Goal: Task Accomplishment & Management: Use online tool/utility

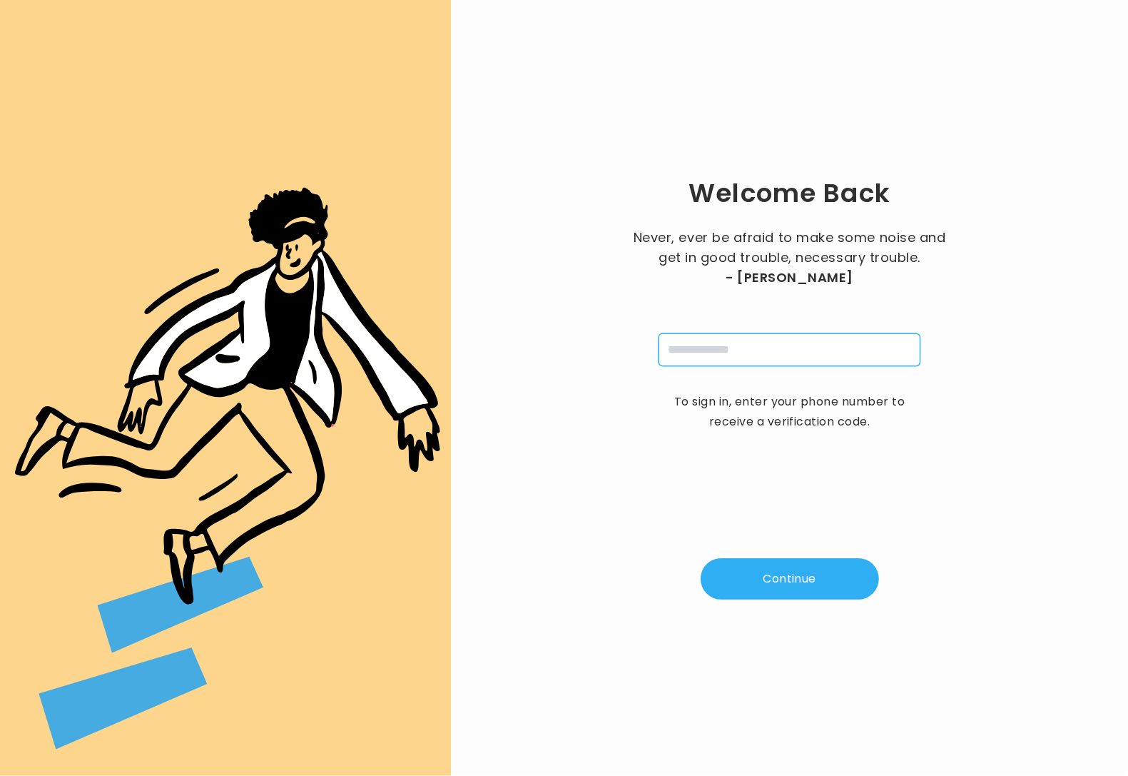
drag, startPoint x: 711, startPoint y: 350, endPoint x: 759, endPoint y: 367, distance: 50.1
click at [713, 350] on input "tel" at bounding box center [790, 349] width 262 height 33
type input "**********"
click at [791, 597] on button "Continue" at bounding box center [790, 578] width 178 height 41
type input "*"
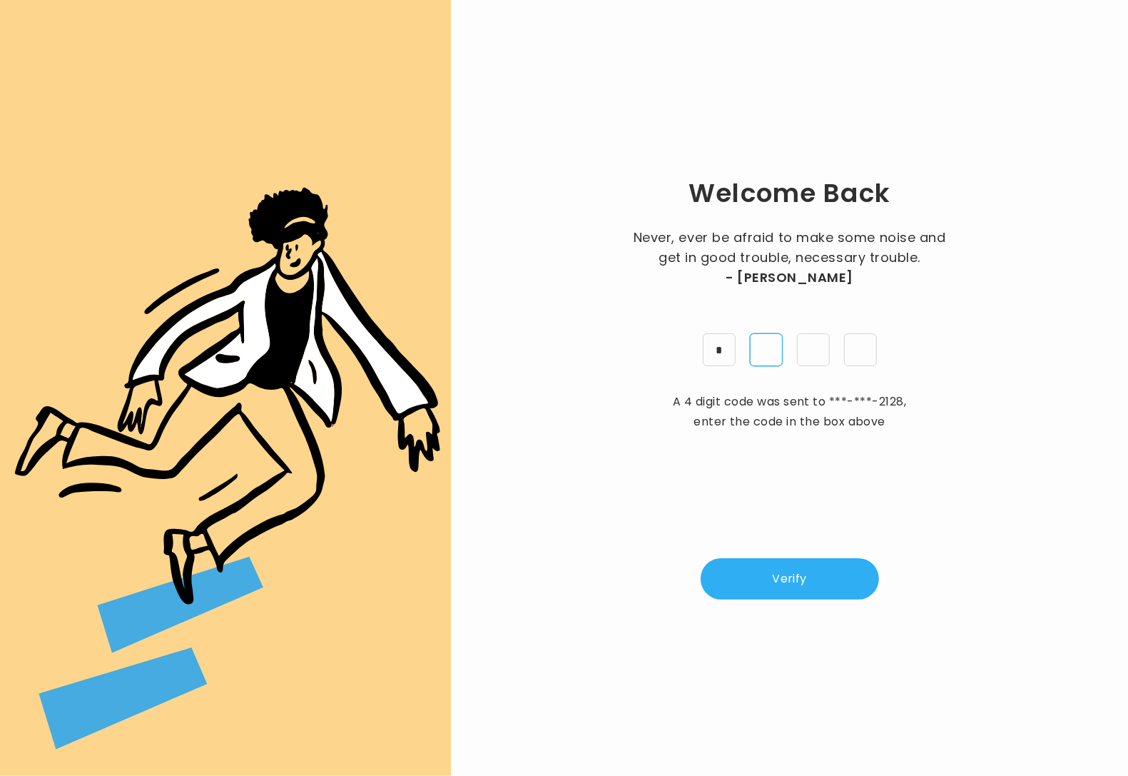
type input "*"
drag, startPoint x: 782, startPoint y: 592, endPoint x: 823, endPoint y: 576, distance: 43.6
click at [782, 592] on button "Verify" at bounding box center [790, 578] width 178 height 41
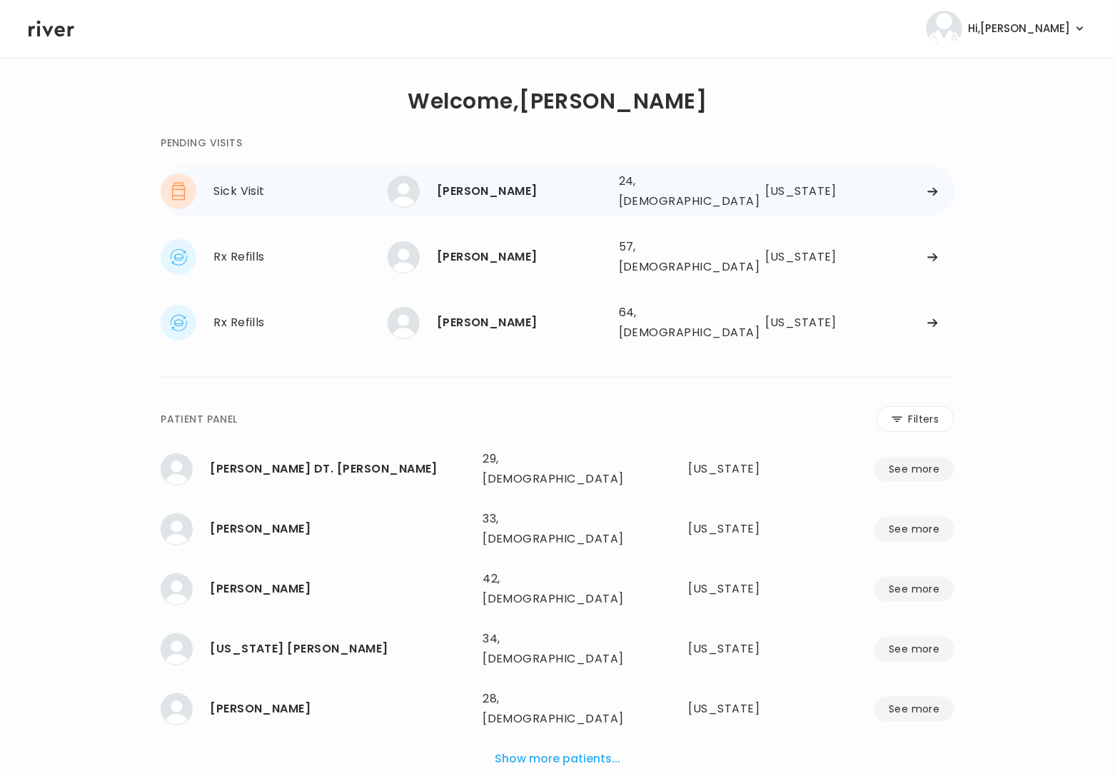
click at [466, 185] on div "[PERSON_NAME]" at bounding box center [522, 191] width 171 height 20
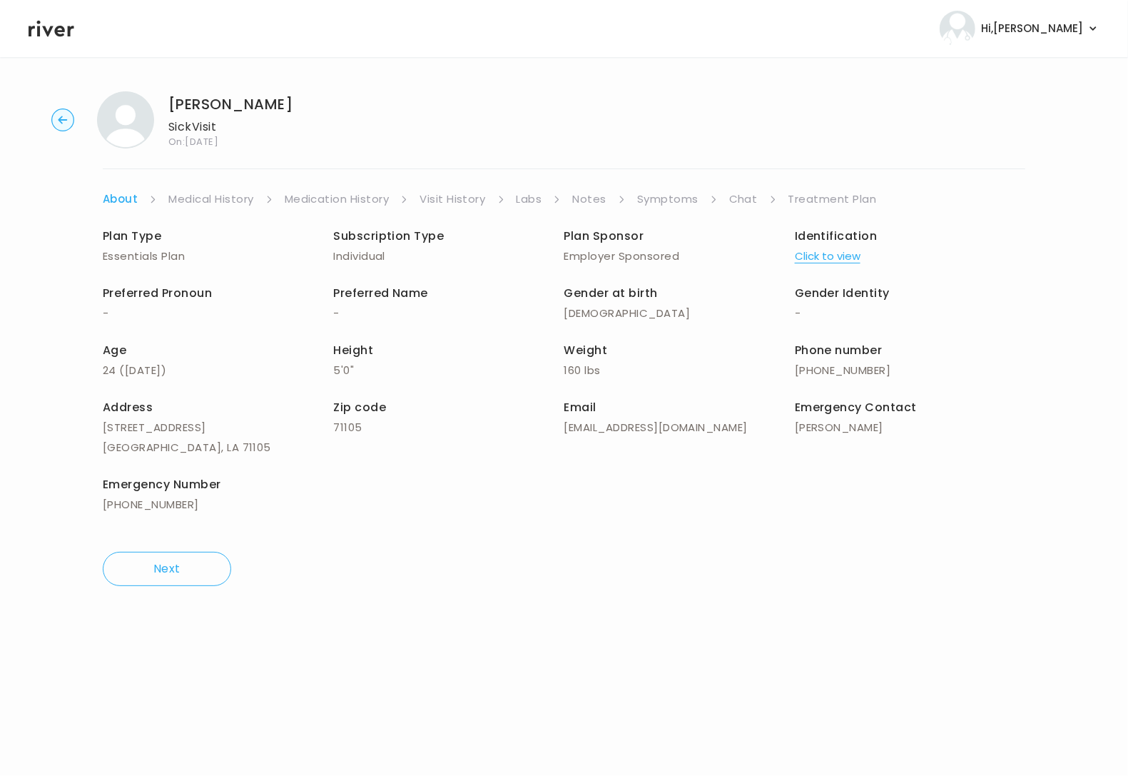
click at [668, 201] on link "Symptoms" at bounding box center [667, 199] width 61 height 20
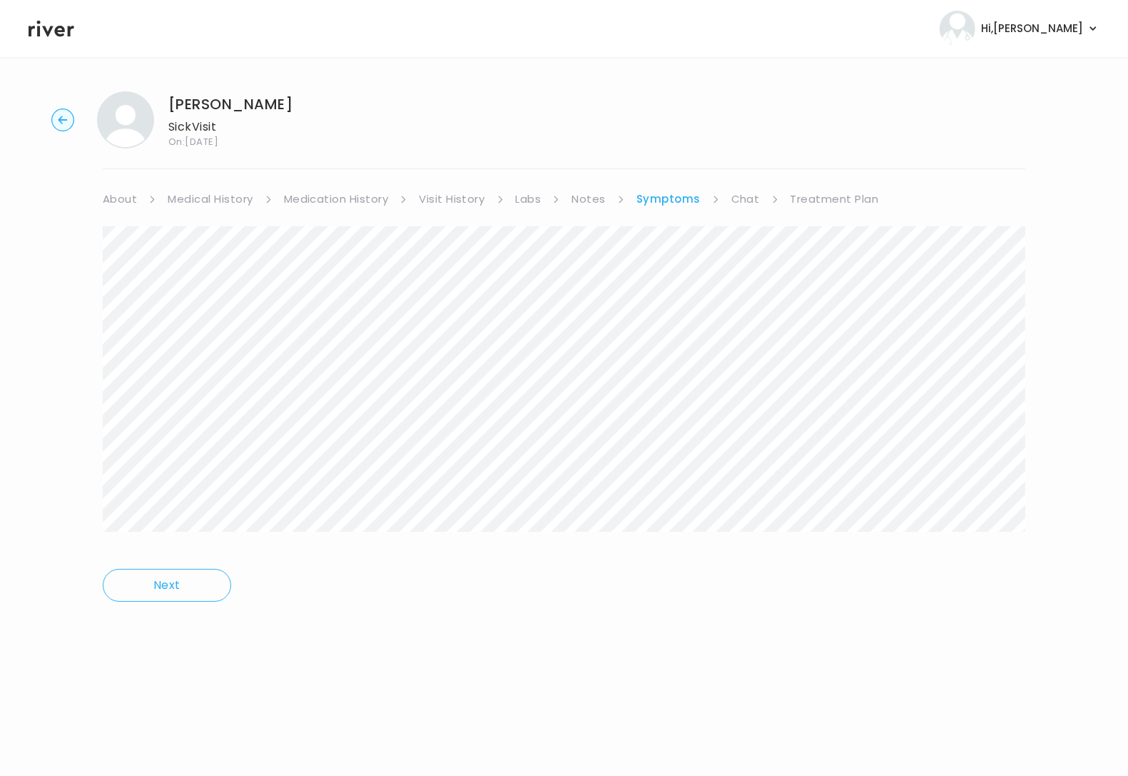
click at [821, 201] on link "Treatment Plan" at bounding box center [835, 199] width 88 height 20
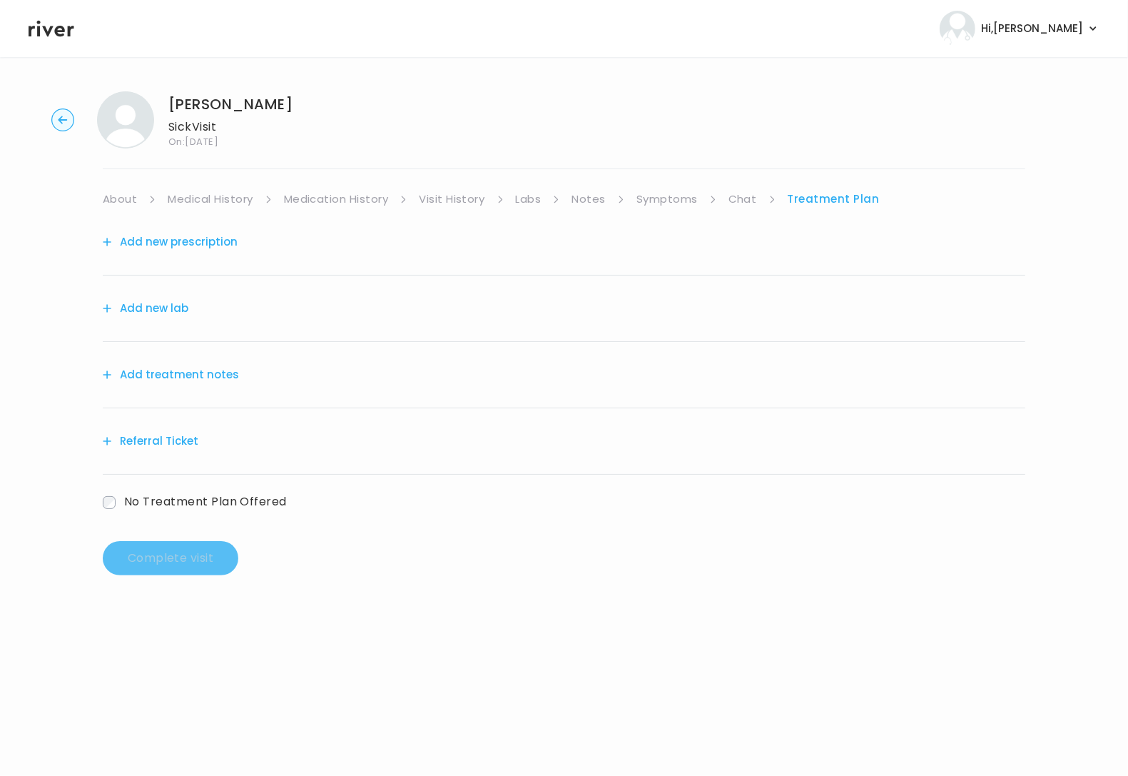
click at [203, 373] on button "Add treatment notes" at bounding box center [171, 375] width 136 height 20
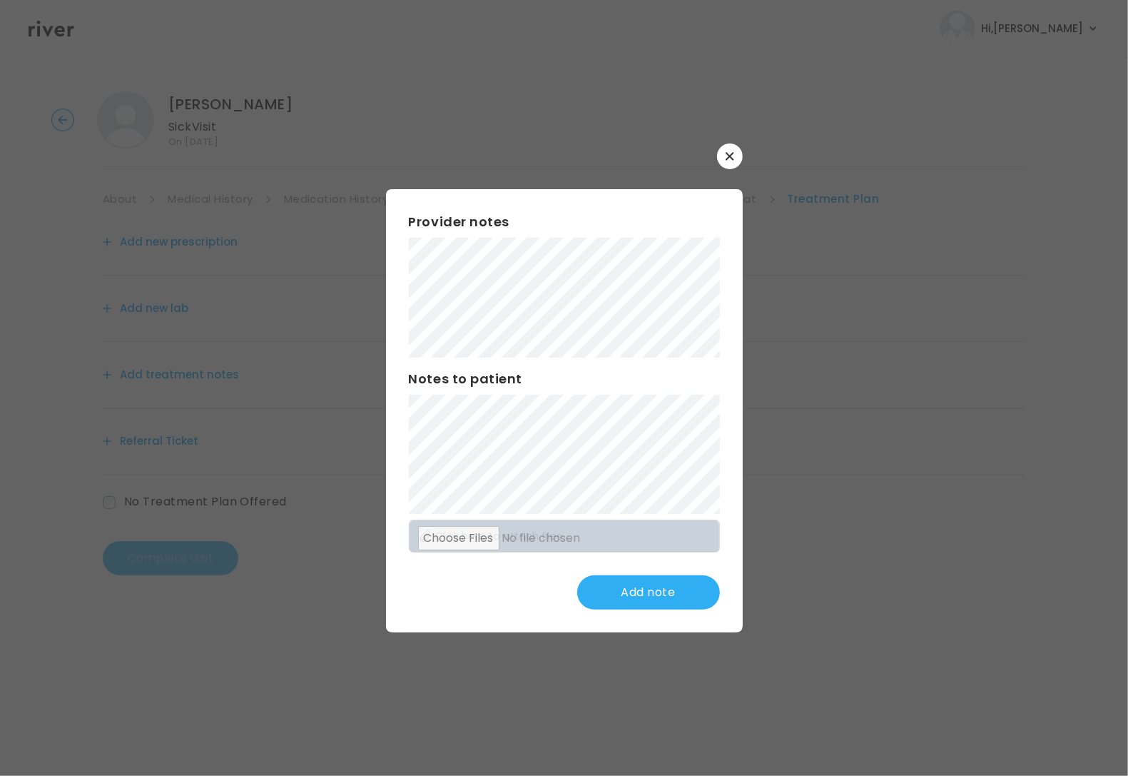
click at [400, 220] on div "Provider notes Notes to patient Click here to attach files Add note" at bounding box center [564, 410] width 357 height 443
drag, startPoint x: 656, startPoint y: 595, endPoint x: 665, endPoint y: 590, distance: 10.5
click at [656, 596] on button "Update note" at bounding box center [648, 592] width 143 height 34
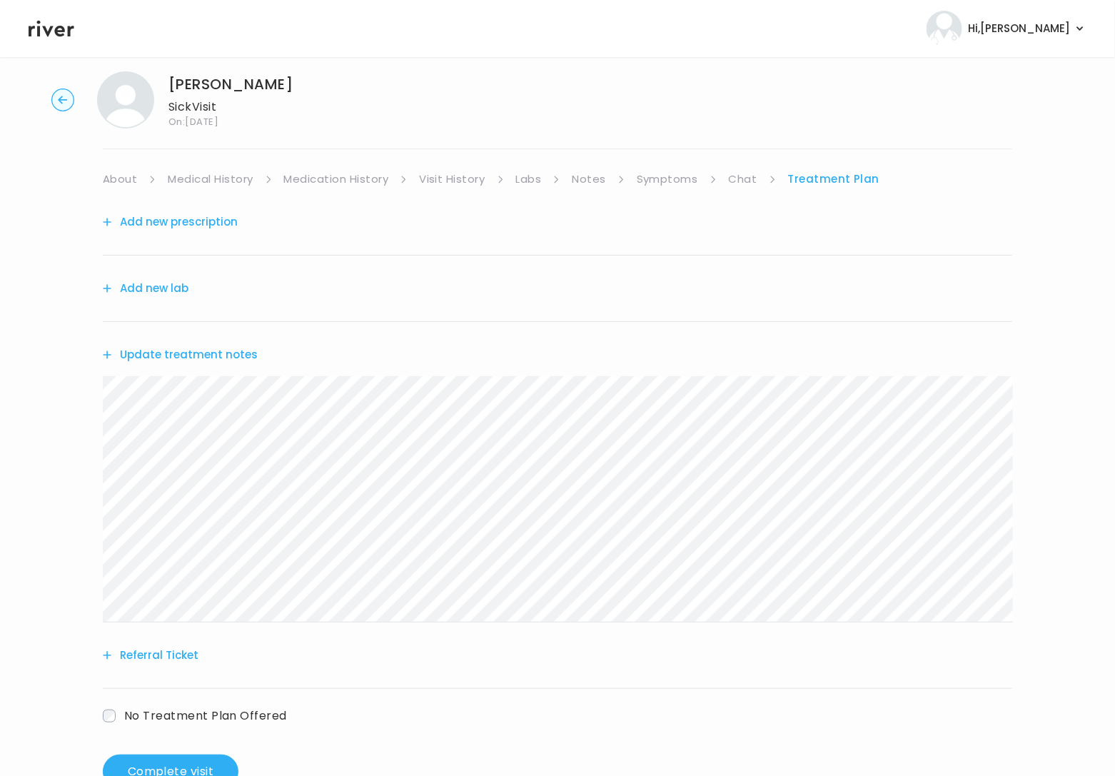
scroll to position [57, 0]
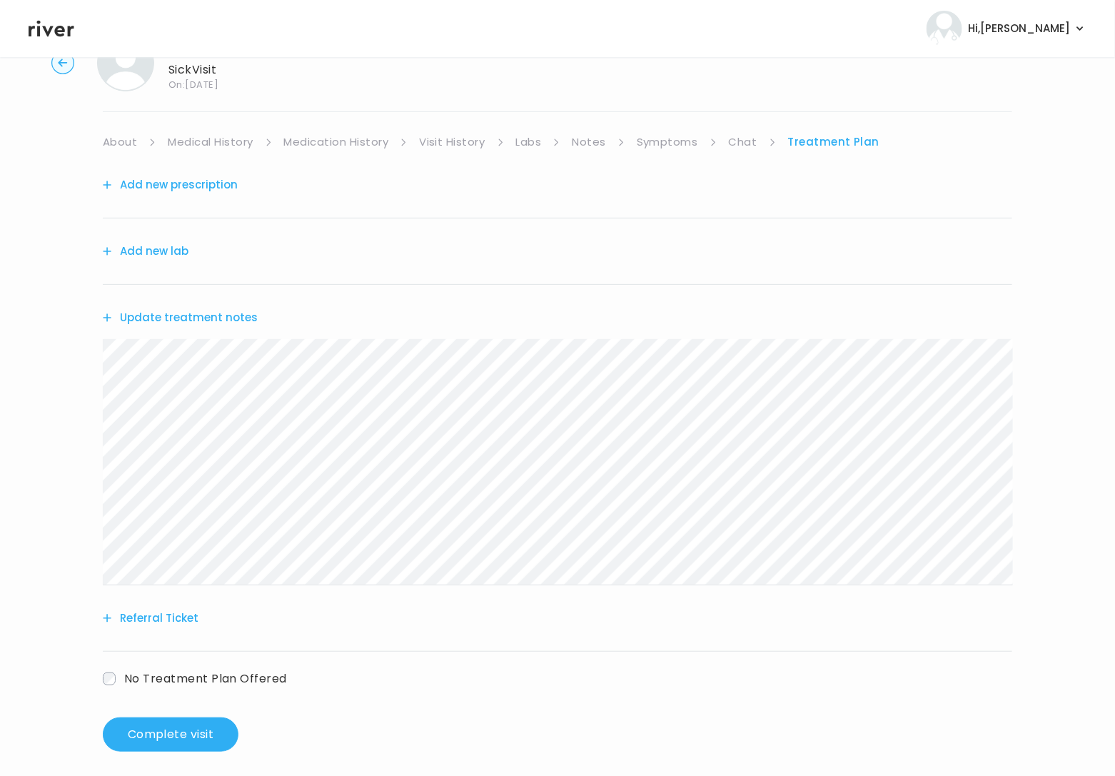
click at [193, 179] on button "Add new prescription" at bounding box center [170, 185] width 135 height 20
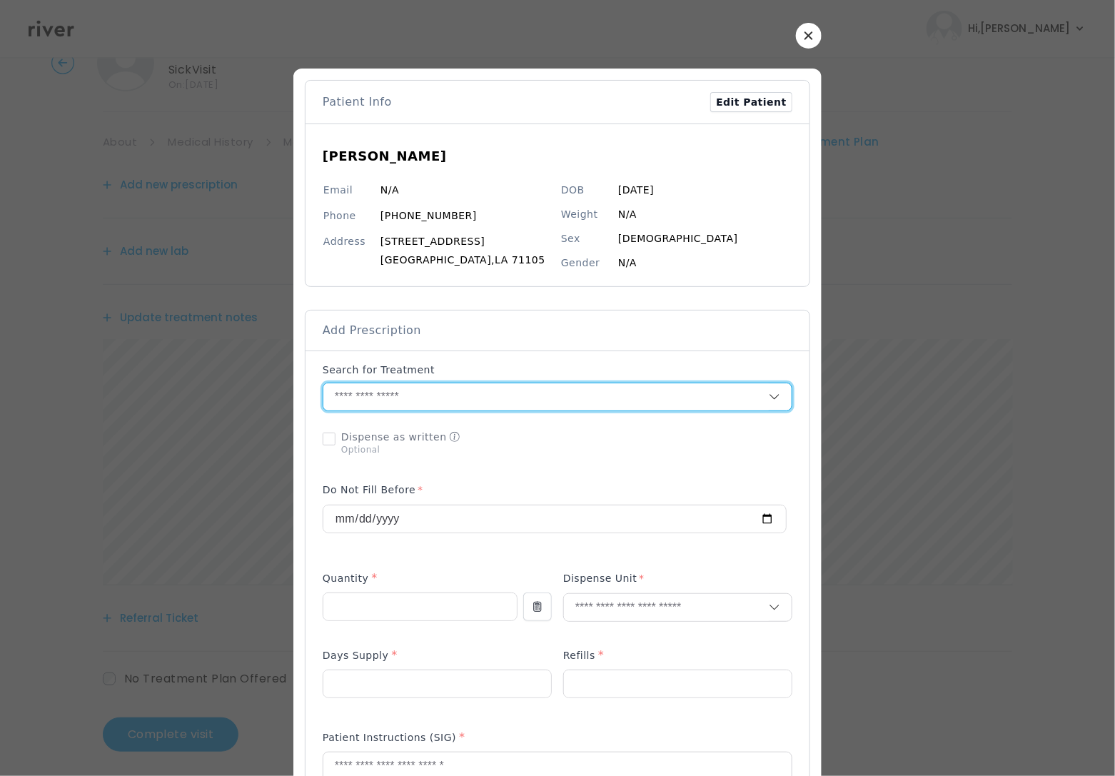
click at [379, 397] on input "text" at bounding box center [545, 396] width 445 height 27
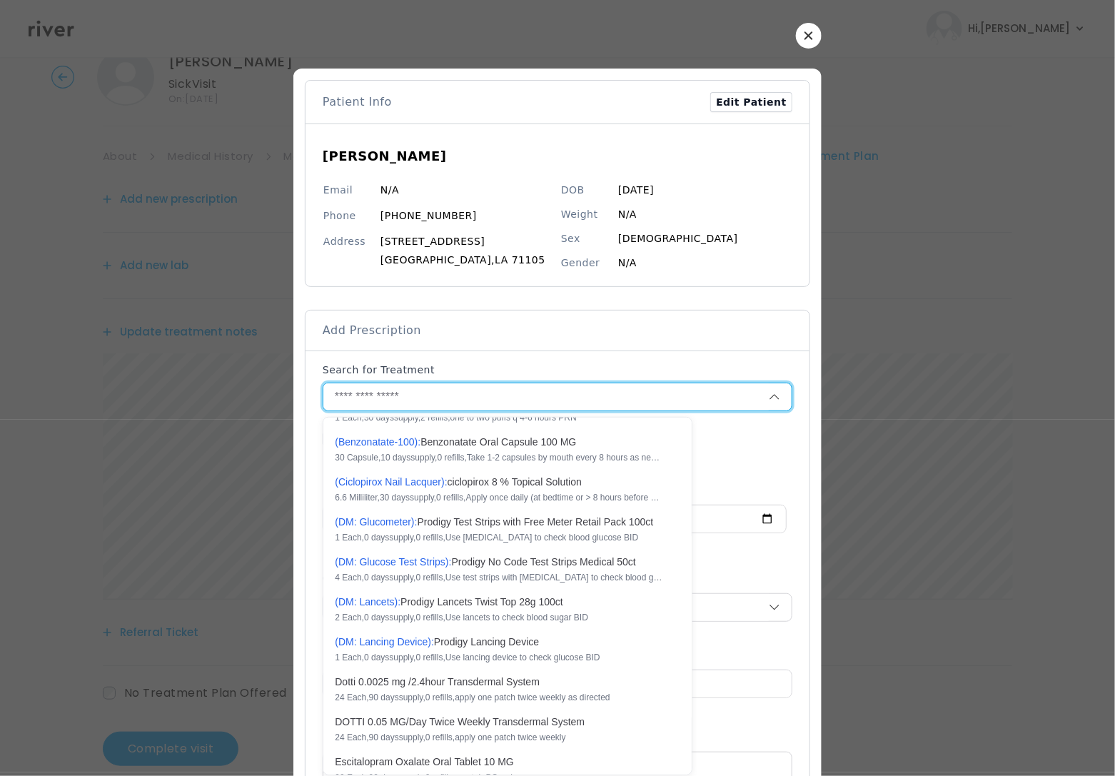
scroll to position [0, 0]
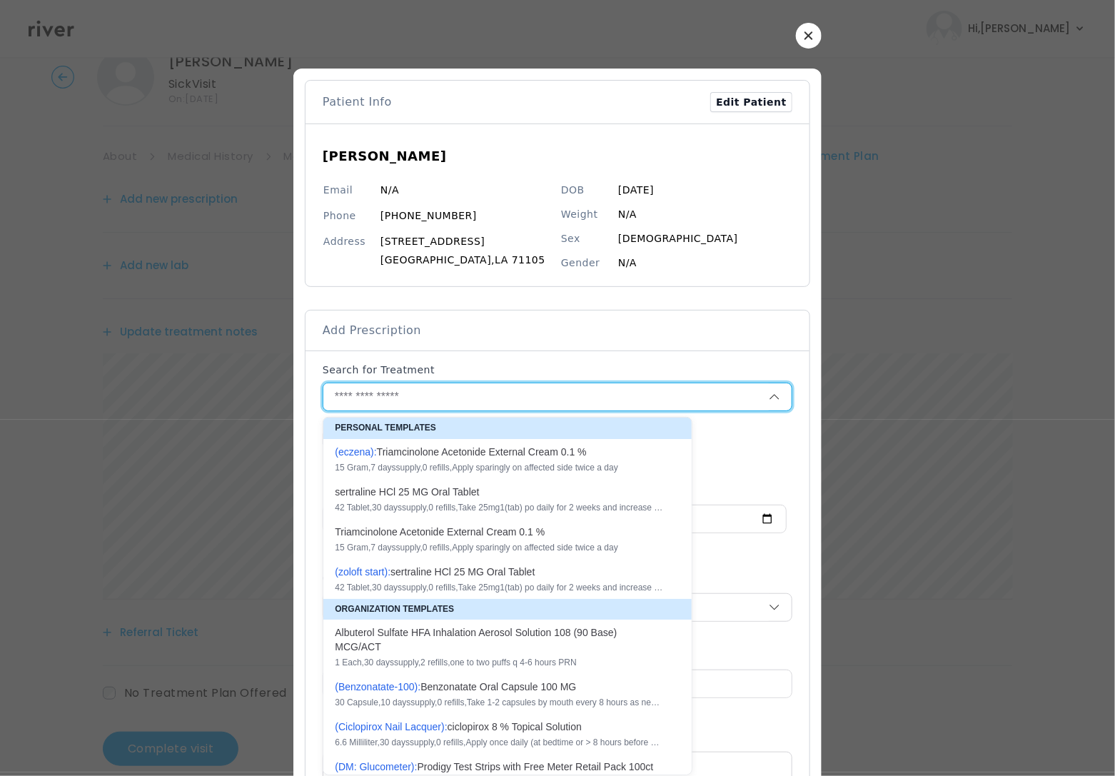
click at [385, 392] on input "text" at bounding box center [545, 396] width 445 height 27
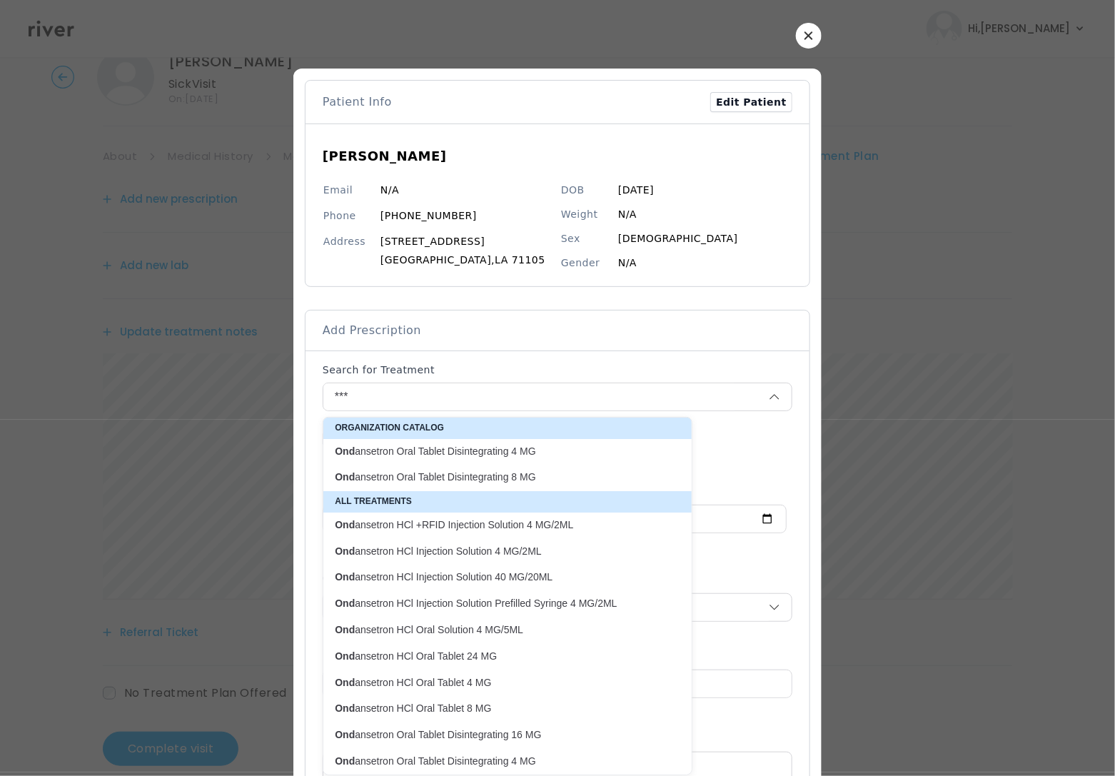
click at [462, 457] on p "Ond ansetron Oral Tablet Disintegrating 4 MG" at bounding box center [499, 452] width 328 height 14
type input "**********"
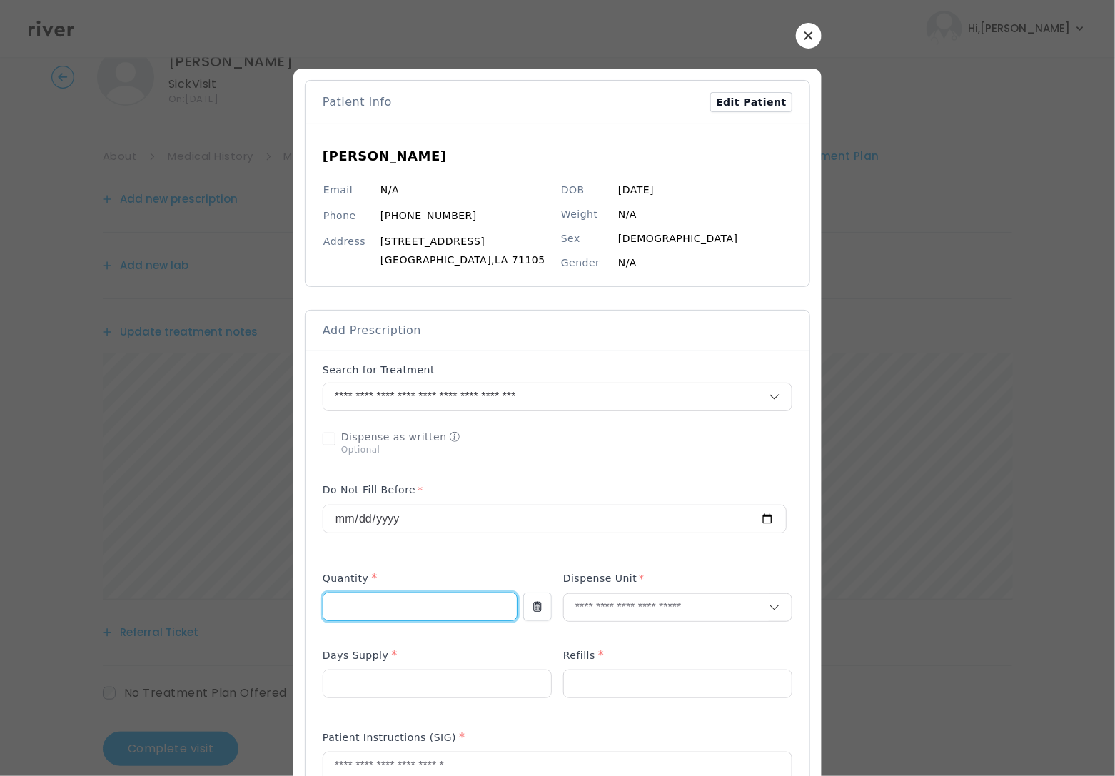
click at [359, 604] on input "number" at bounding box center [419, 606] width 193 height 27
type input "**"
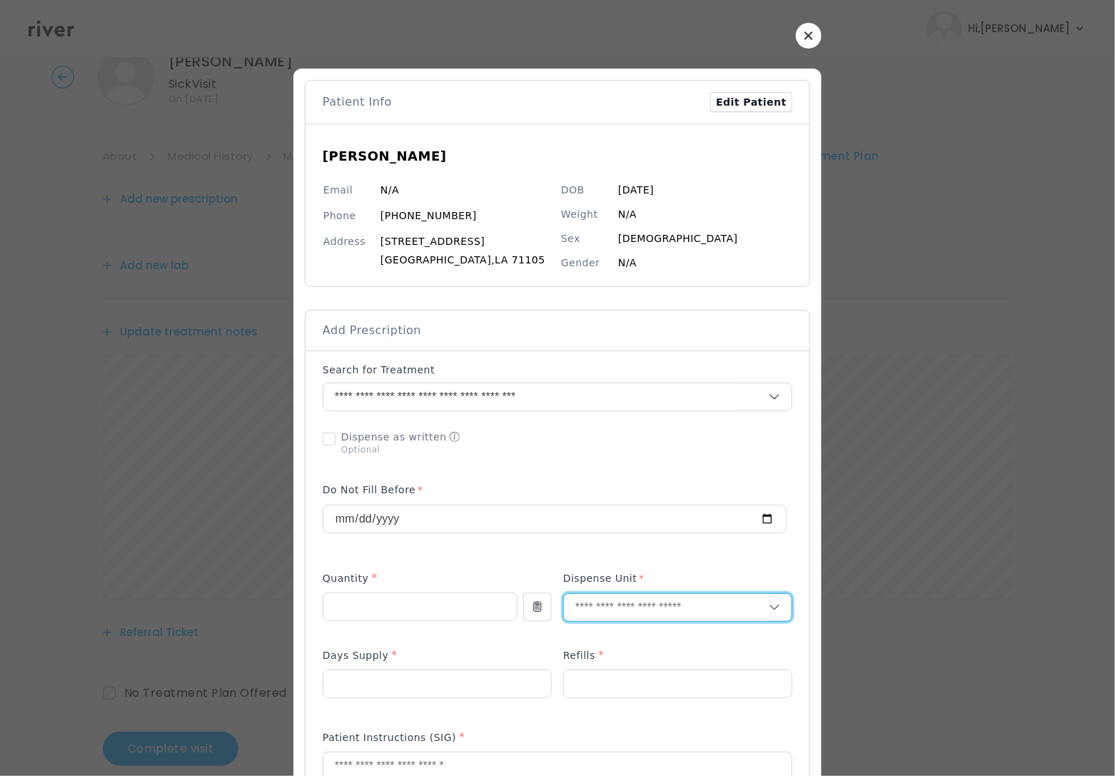
click at [602, 607] on input "text" at bounding box center [666, 607] width 205 height 27
type input "**"
click at [632, 642] on p "Tablet" at bounding box center [678, 639] width 188 height 21
click at [353, 677] on input "number" at bounding box center [437, 683] width 228 height 27
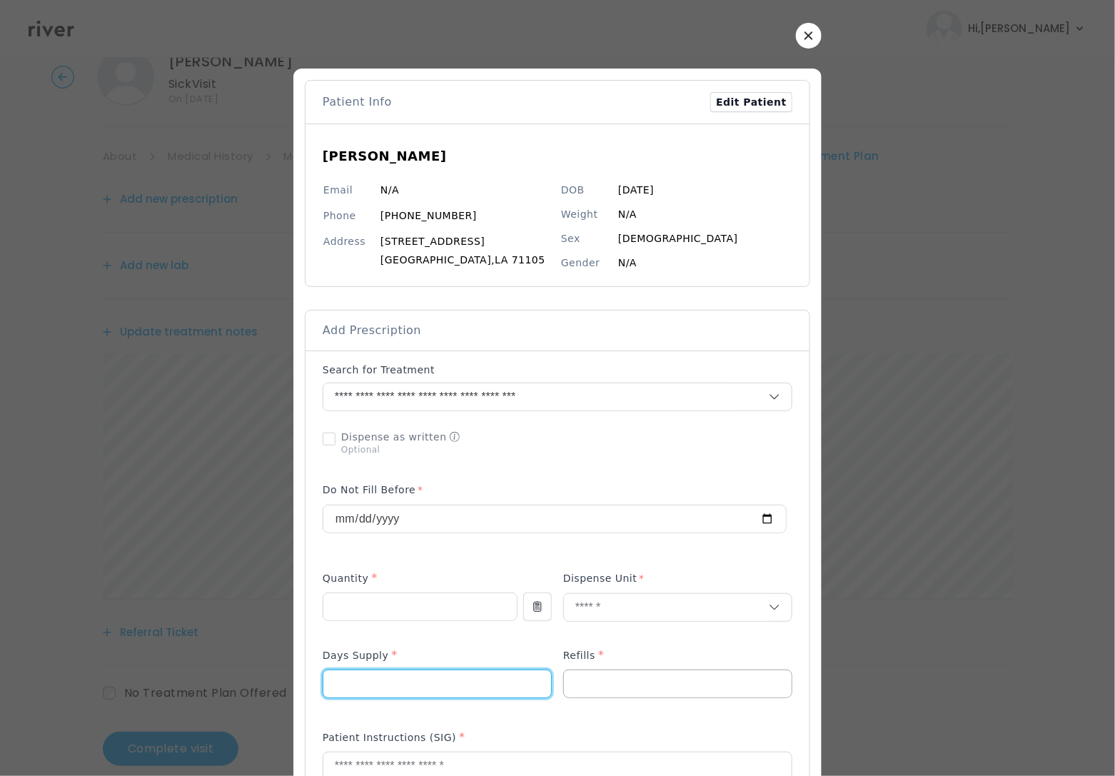
type input "*"
click at [604, 689] on input "number" at bounding box center [678, 683] width 228 height 27
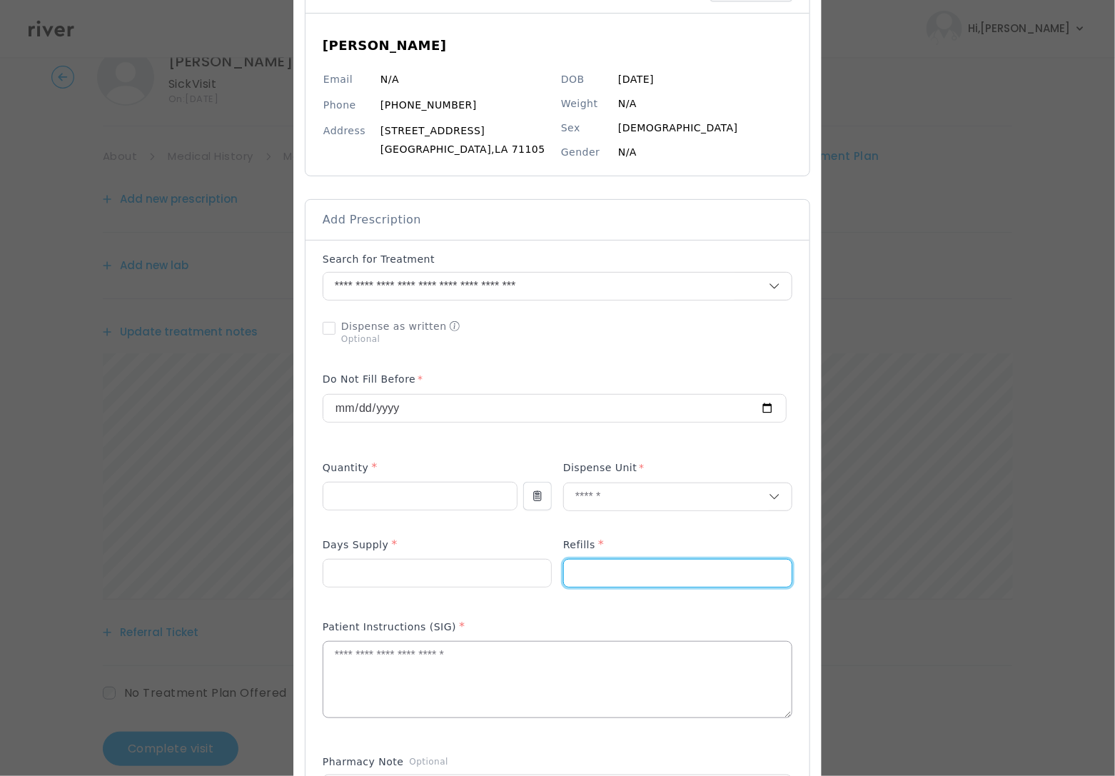
scroll to position [126, 0]
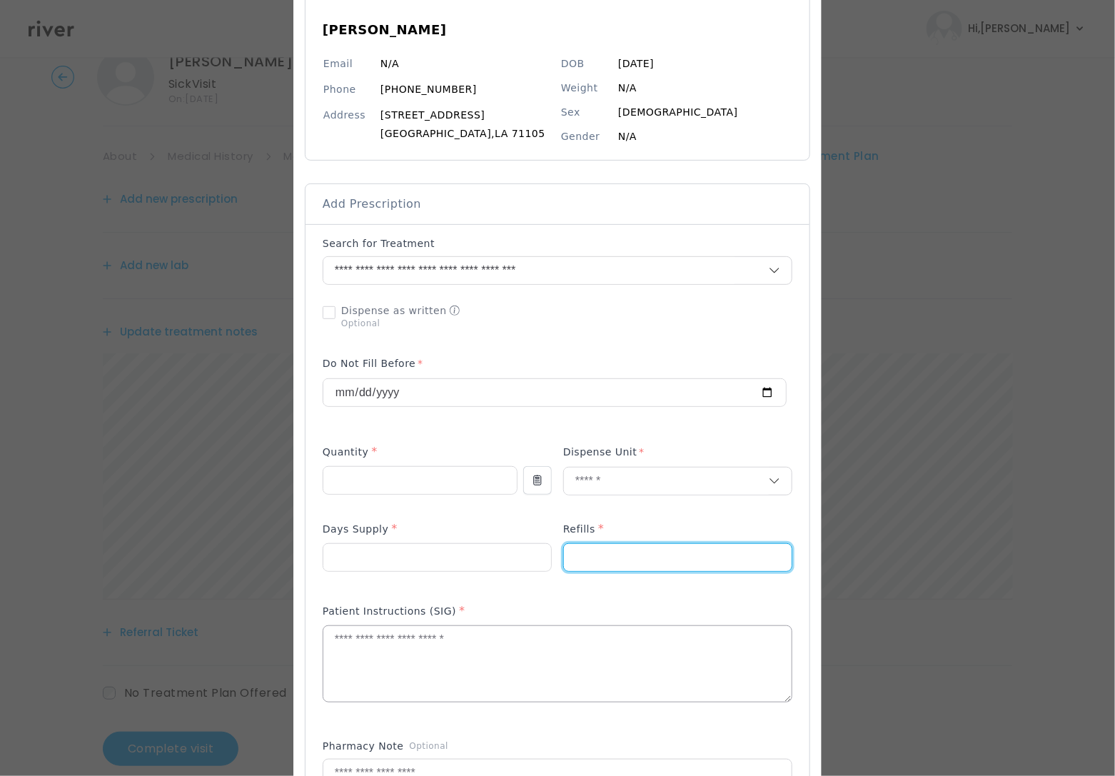
type input "*"
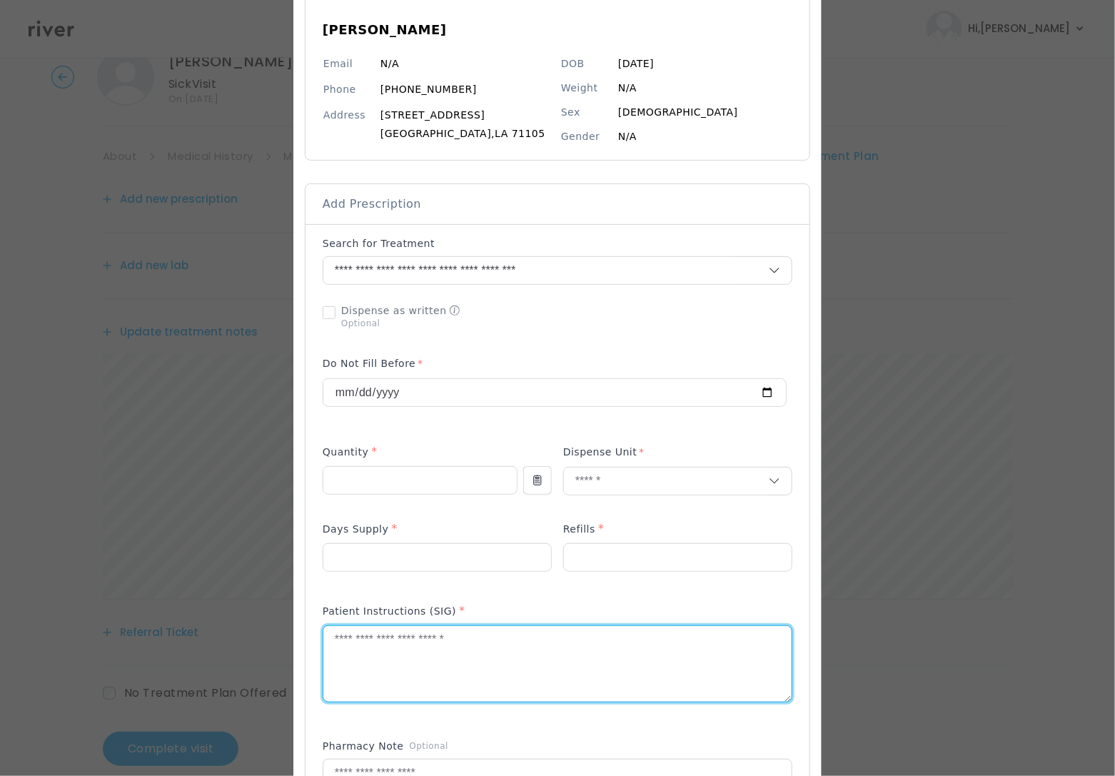
click at [403, 663] on textarea at bounding box center [557, 664] width 468 height 76
click at [440, 642] on textarea "**********" at bounding box center [557, 664] width 468 height 76
click at [532, 642] on textarea "**********" at bounding box center [557, 664] width 468 height 76
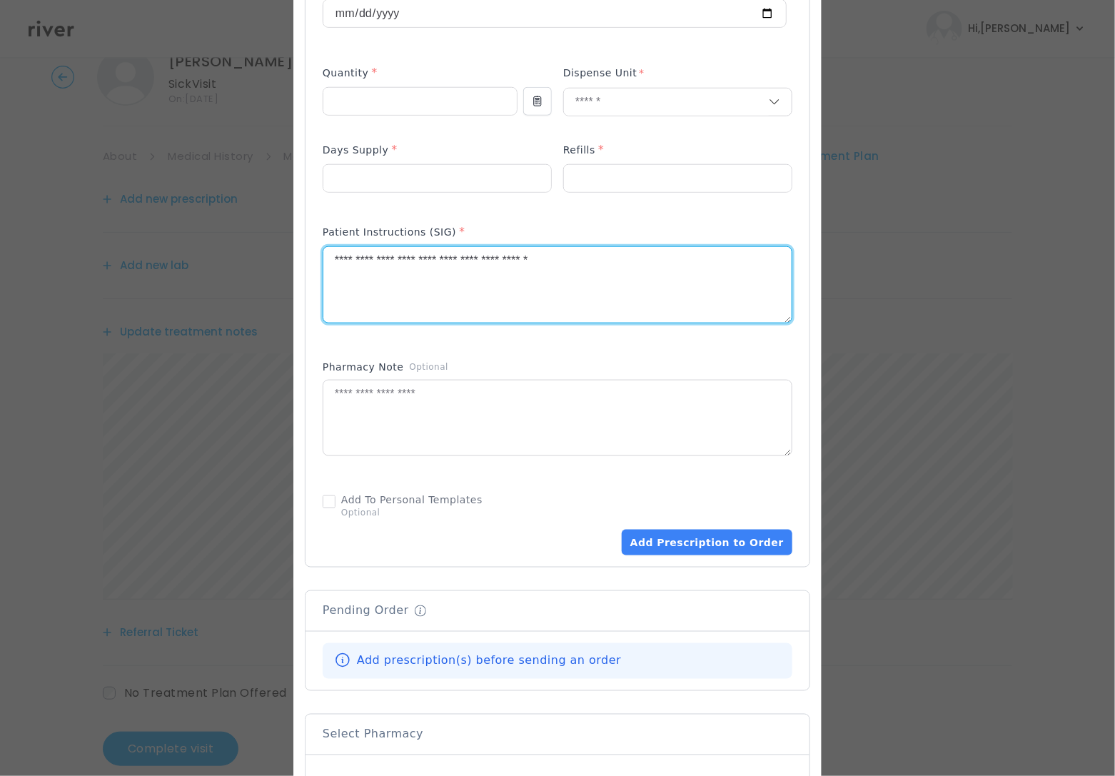
scroll to position [512, 0]
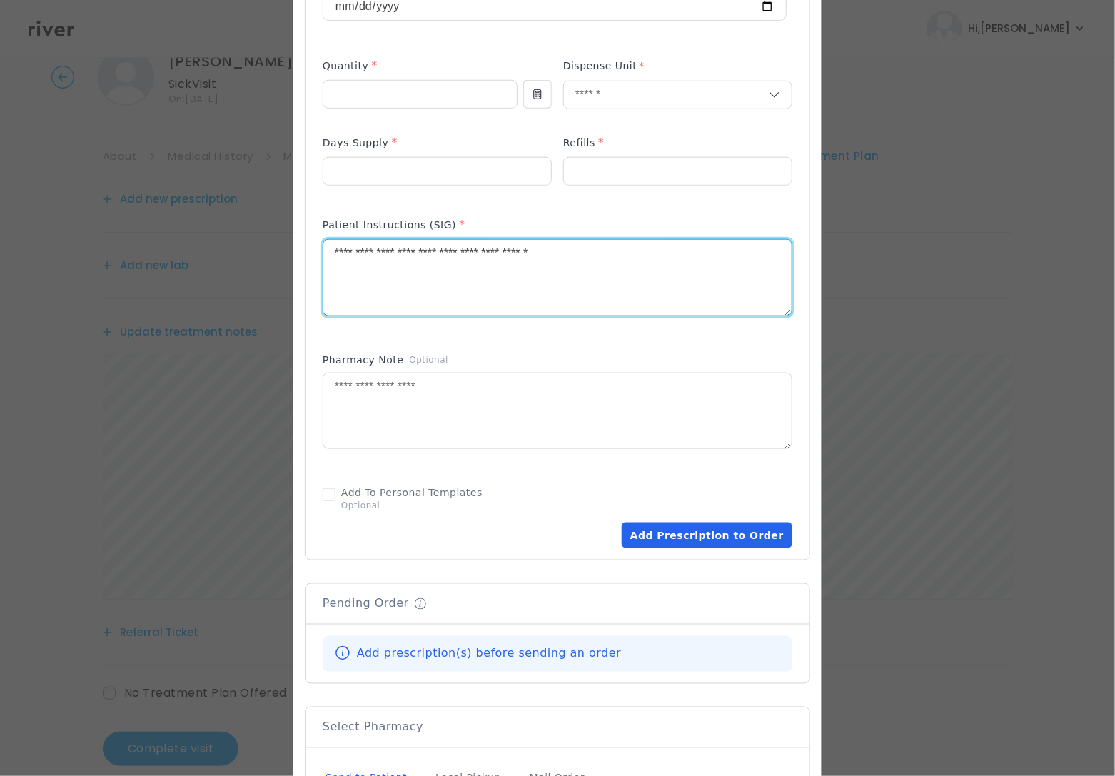
type textarea "**********"
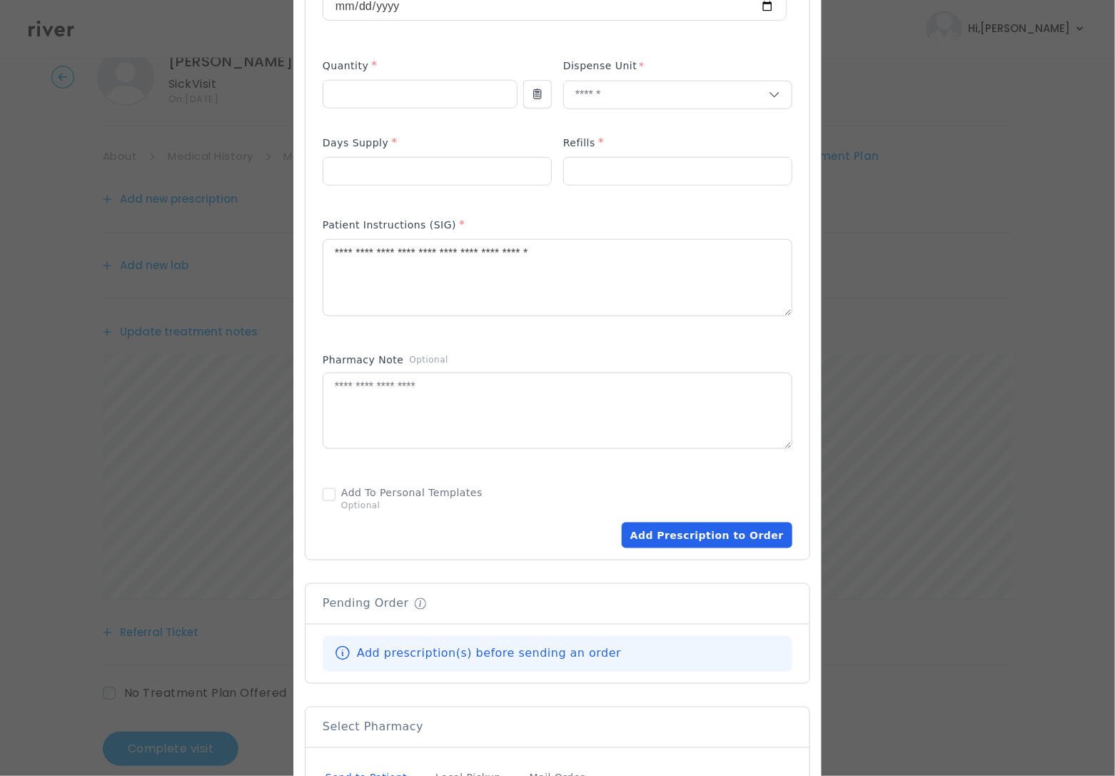
click at [684, 538] on button "Add Prescription to Order" at bounding box center [707, 535] width 171 height 26
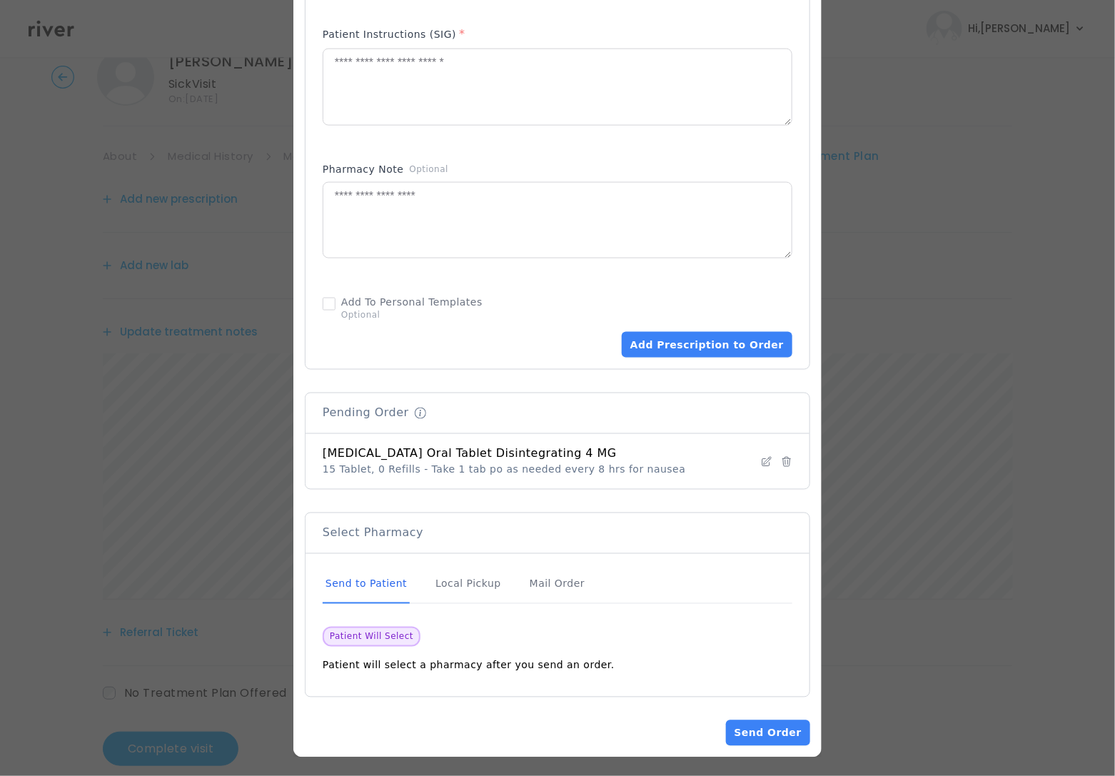
scroll to position [709, 0]
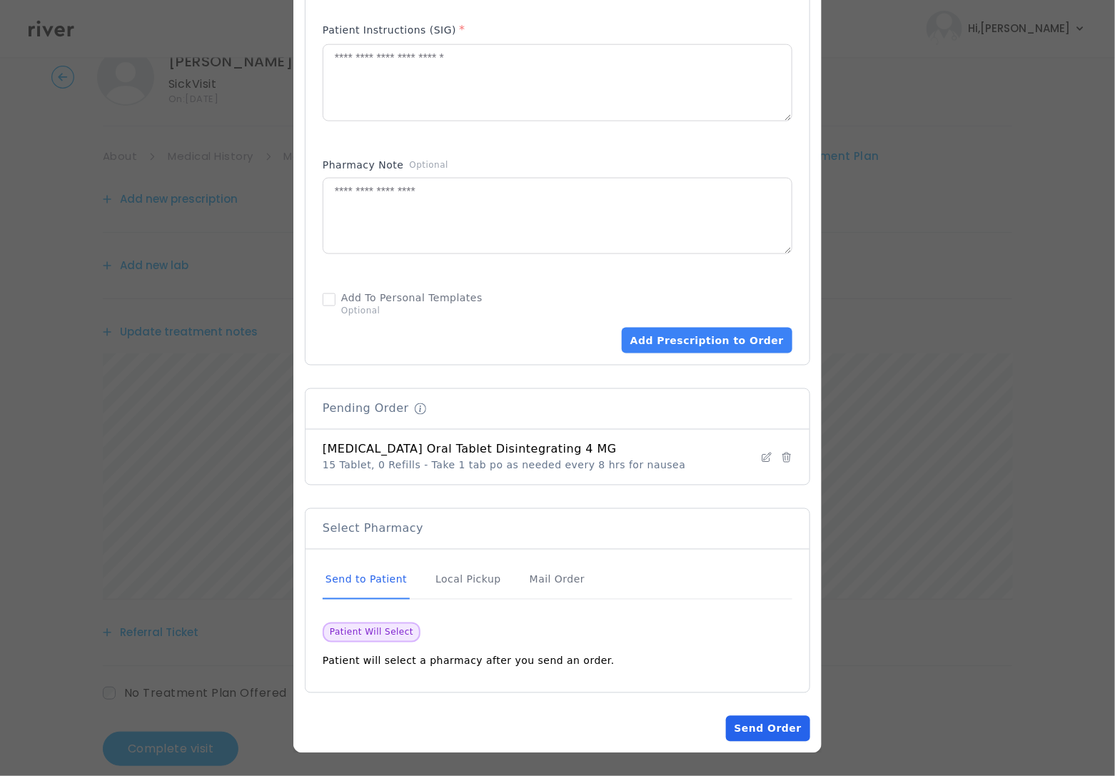
click at [753, 720] on button "Send Order" at bounding box center [768, 729] width 84 height 26
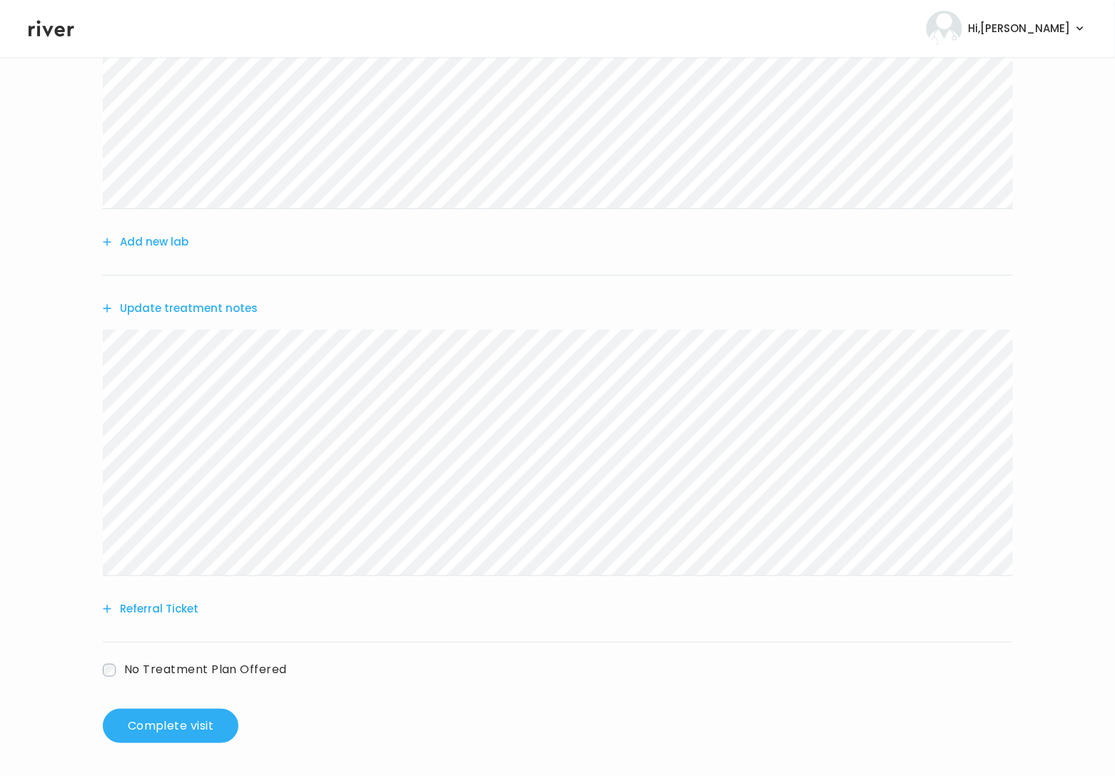
scroll to position [213, 0]
click at [196, 718] on button "Complete visit" at bounding box center [171, 725] width 136 height 34
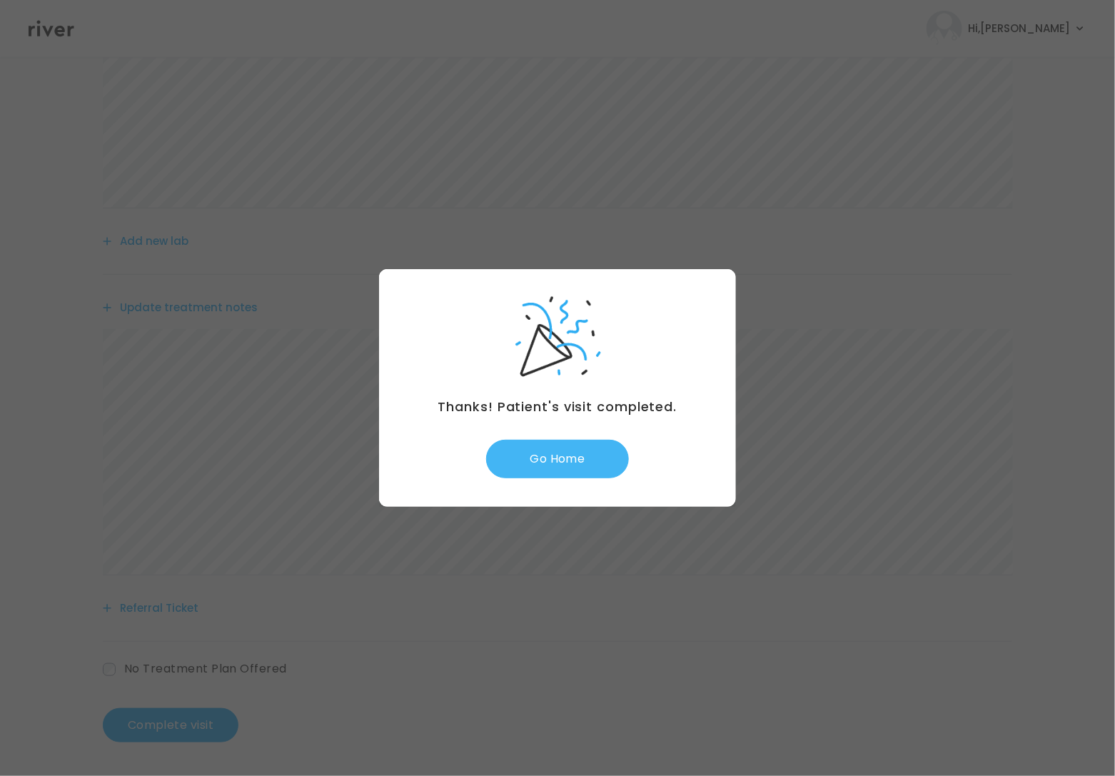
click at [567, 466] on button "Go Home" at bounding box center [557, 459] width 143 height 39
